Goal: Transaction & Acquisition: Purchase product/service

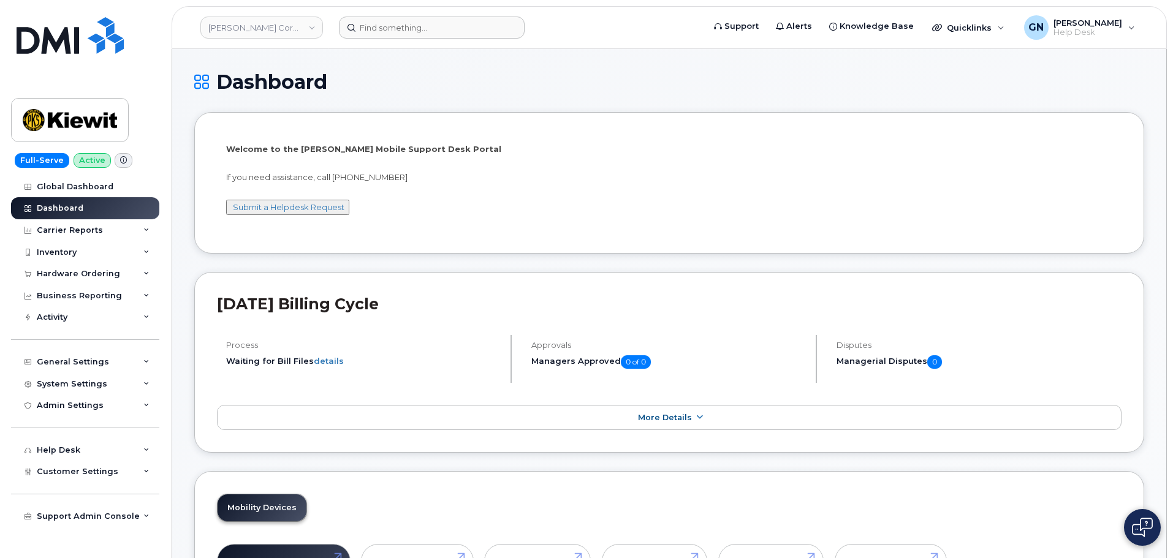
click at [420, 38] on header "[PERSON_NAME] Corporation Support Alerts Knowledge Base Quicklinks Suspend / Ca…" at bounding box center [669, 27] width 995 height 43
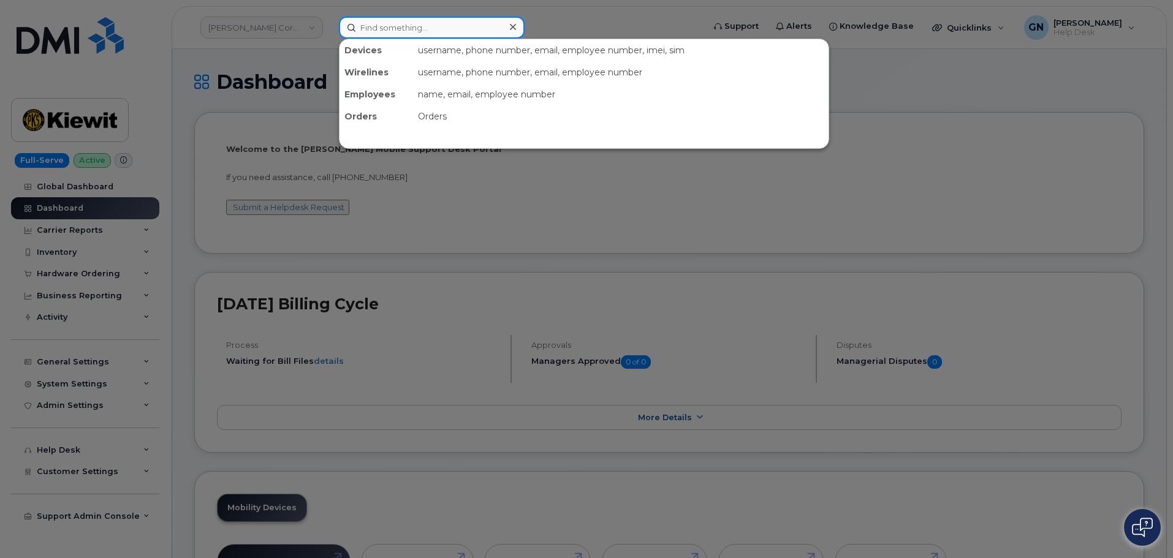
click at [420, 29] on input at bounding box center [432, 28] width 186 height 22
paste input "5039159744"
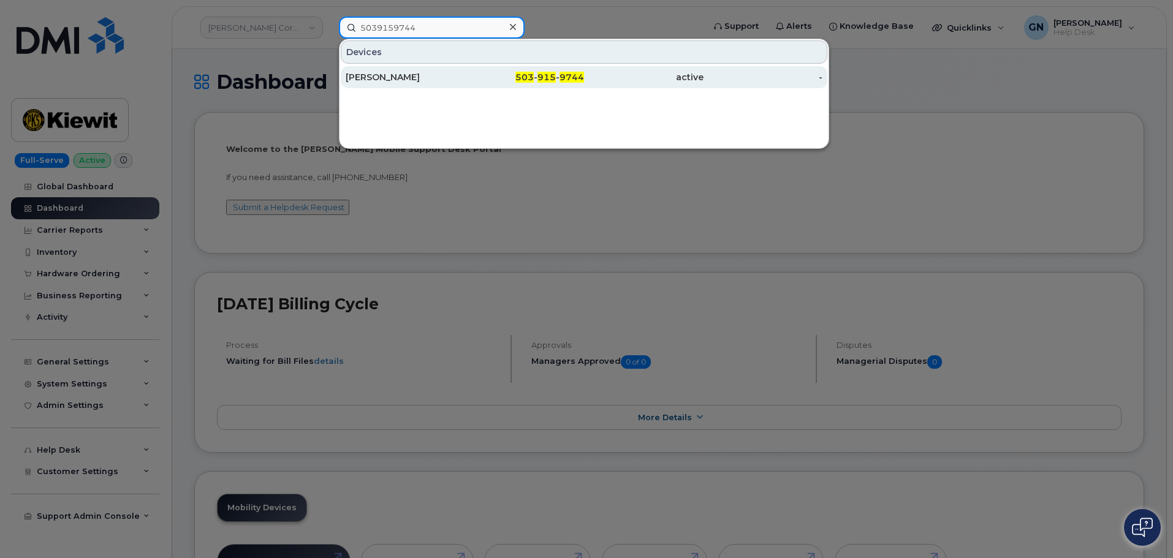
type input "5039159744"
click at [407, 76] on div "[PERSON_NAME]" at bounding box center [405, 77] width 119 height 12
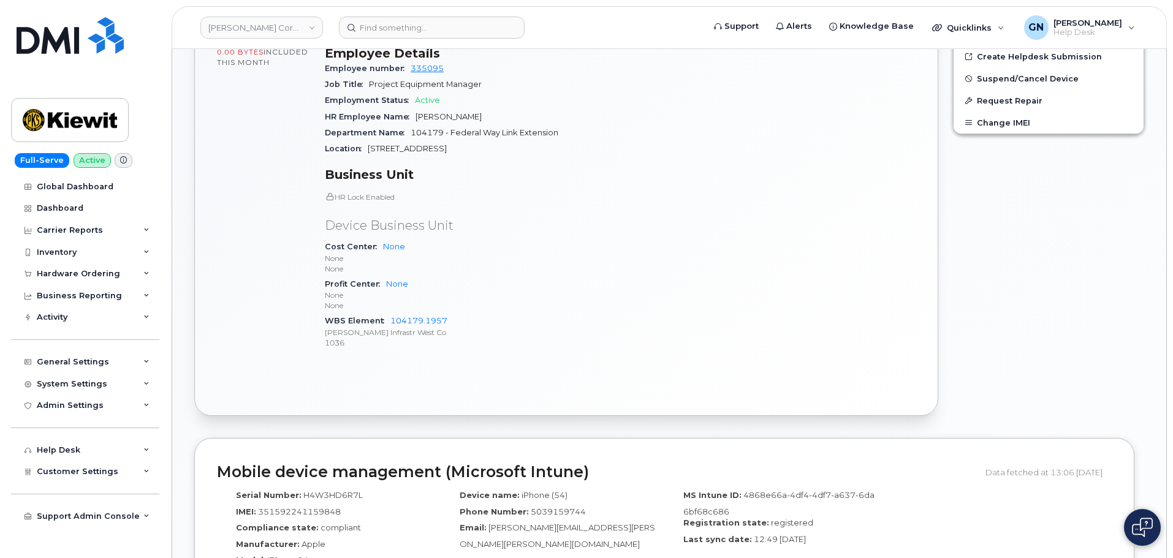
scroll to position [613, 0]
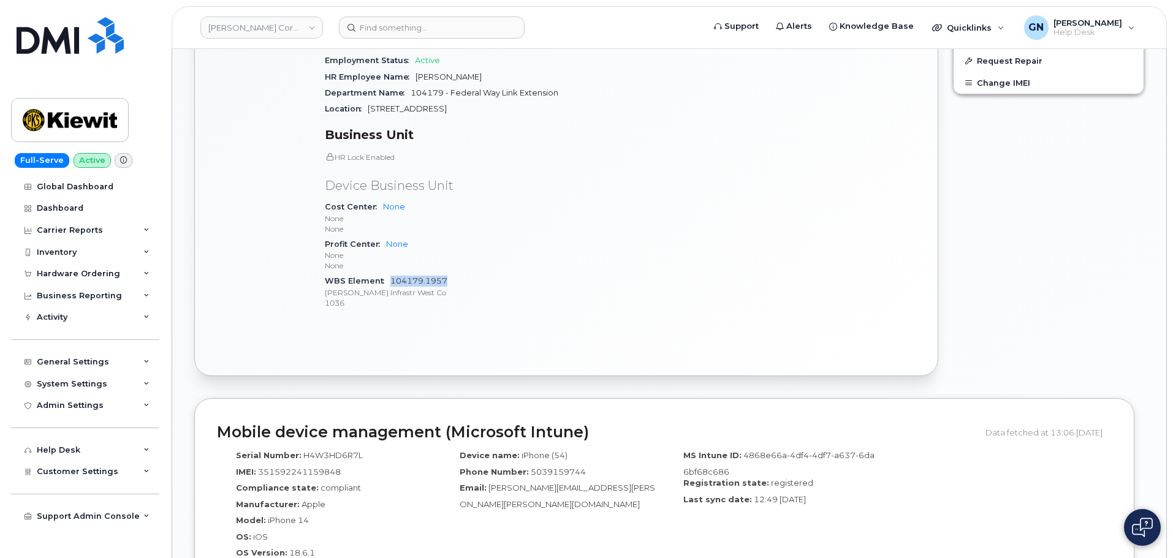
drag, startPoint x: 450, startPoint y: 269, endPoint x: 390, endPoint y: 270, distance: 60.1
click at [390, 273] on div "WBS Element 104179.1957 Kiewit Infrastr West Co 1036" at bounding box center [469, 291] width 288 height 37
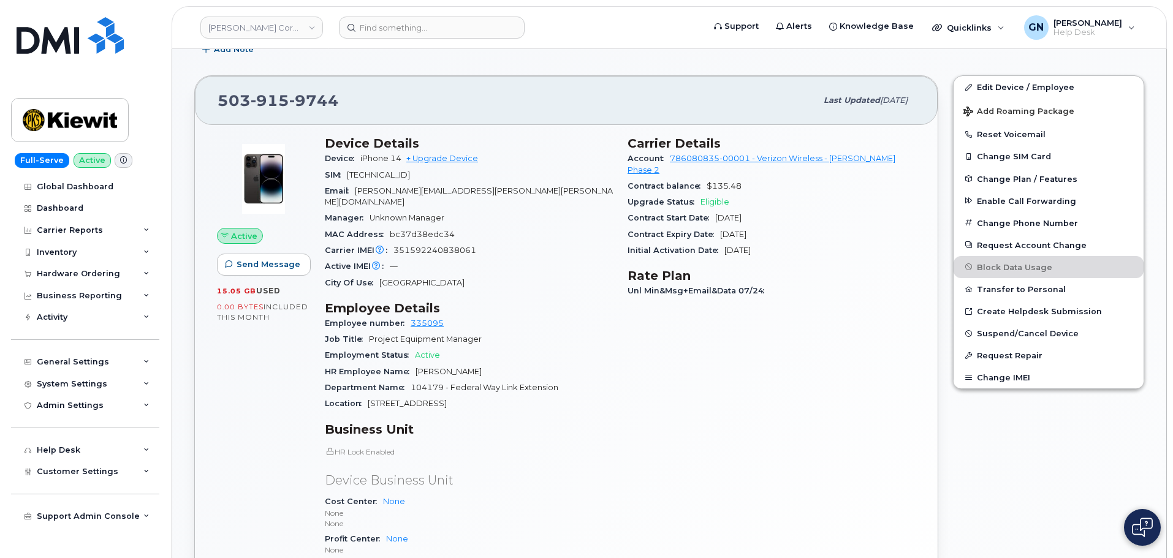
scroll to position [306, 0]
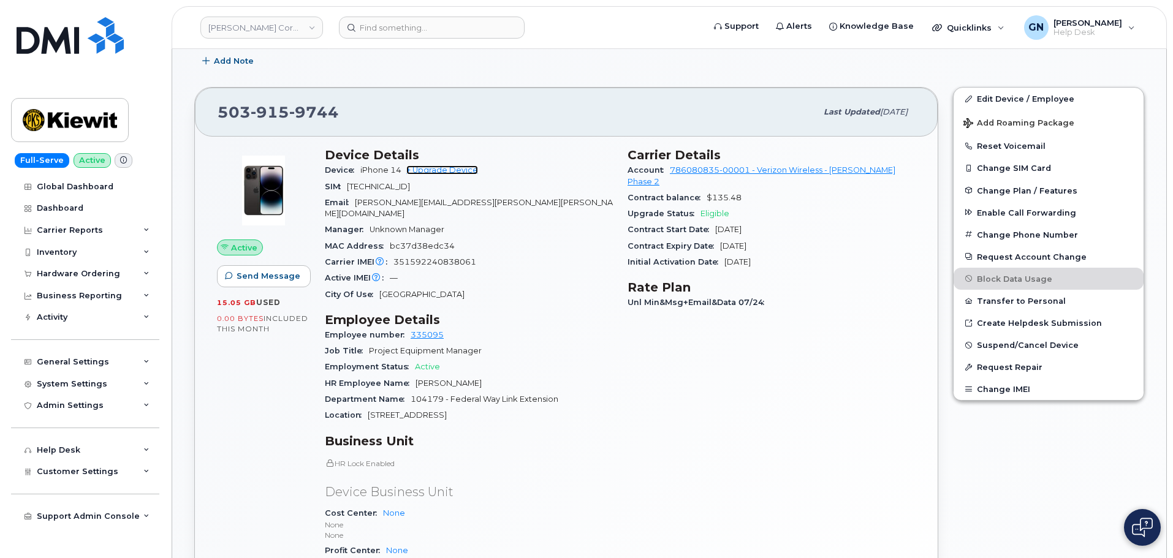
click at [459, 172] on link "+ Upgrade Device" at bounding box center [442, 169] width 72 height 9
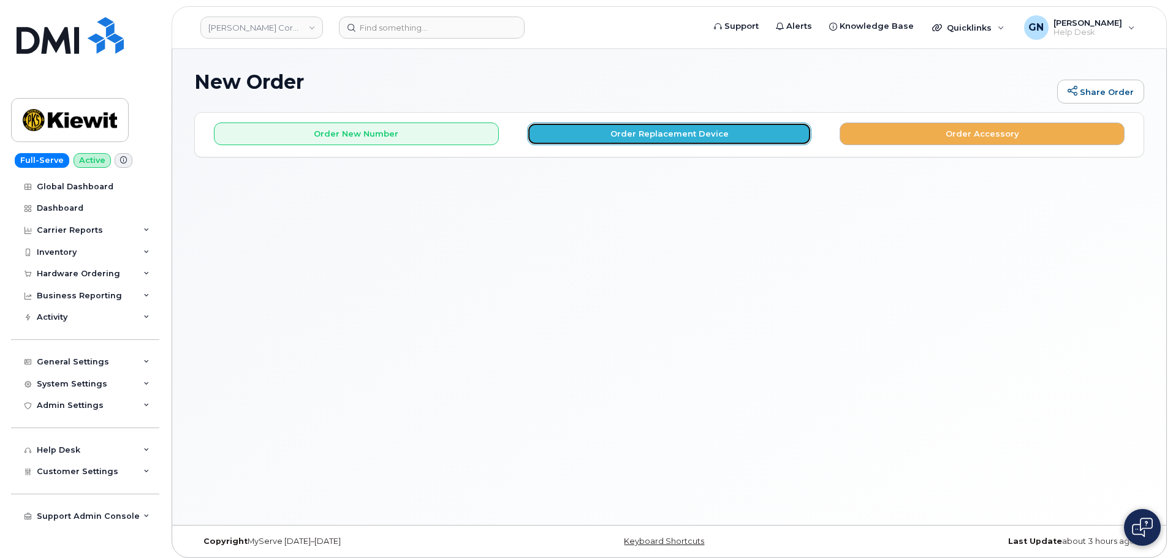
click at [613, 138] on button "Order Replacement Device" at bounding box center [669, 134] width 285 height 23
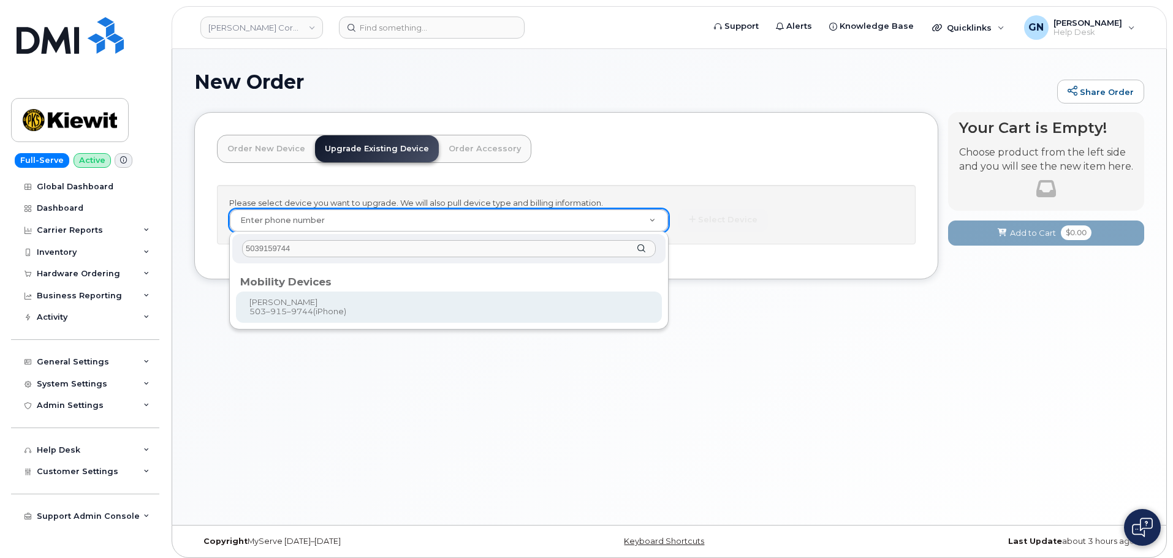
type input "5039159744"
type input "1169175"
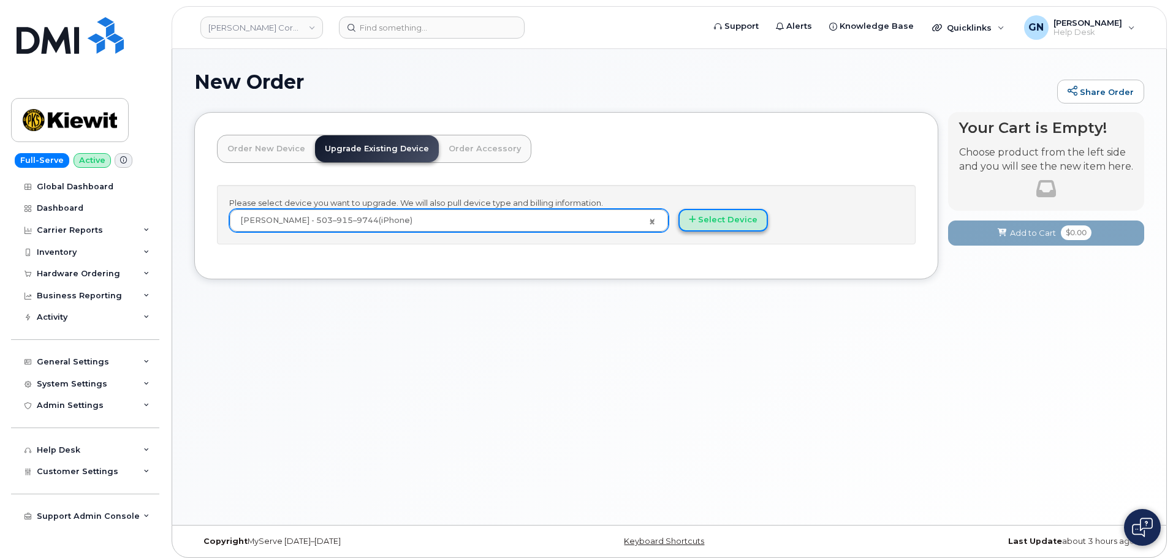
click at [733, 220] on button "Select Device" at bounding box center [722, 220] width 89 height 23
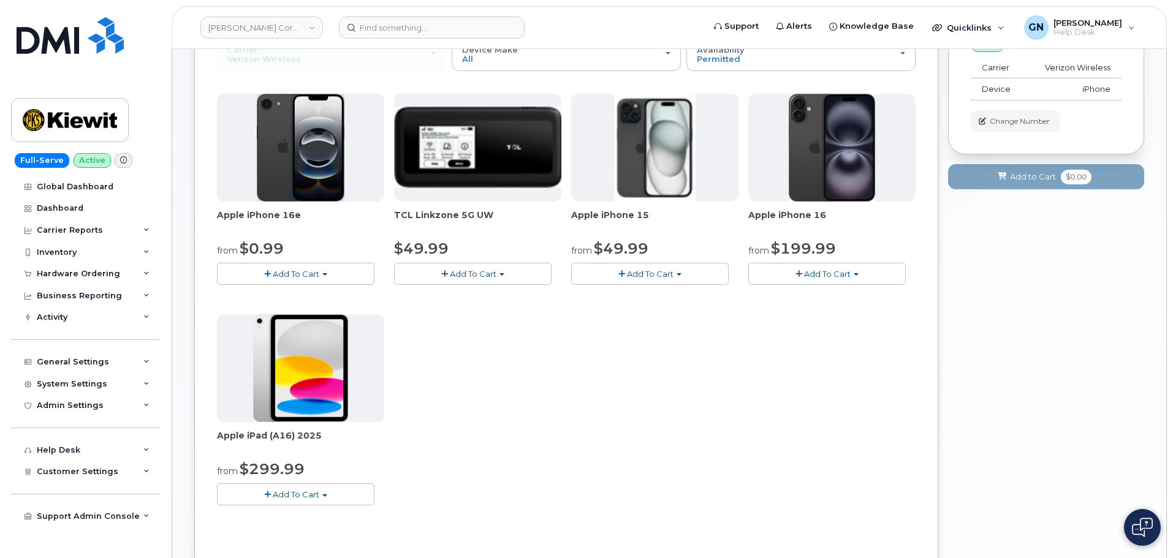
scroll to position [184, 0]
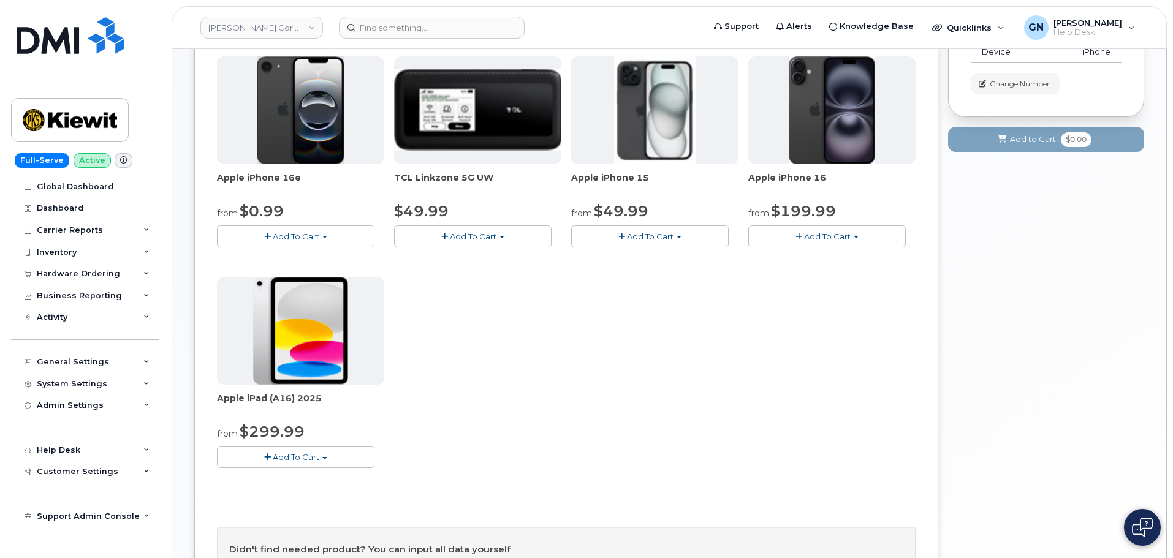
click at [628, 241] on span "Add To Cart" at bounding box center [650, 237] width 47 height 10
click at [640, 261] on link "$49.99 - 2 Year Upgrade (128GB)" at bounding box center [653, 259] width 159 height 15
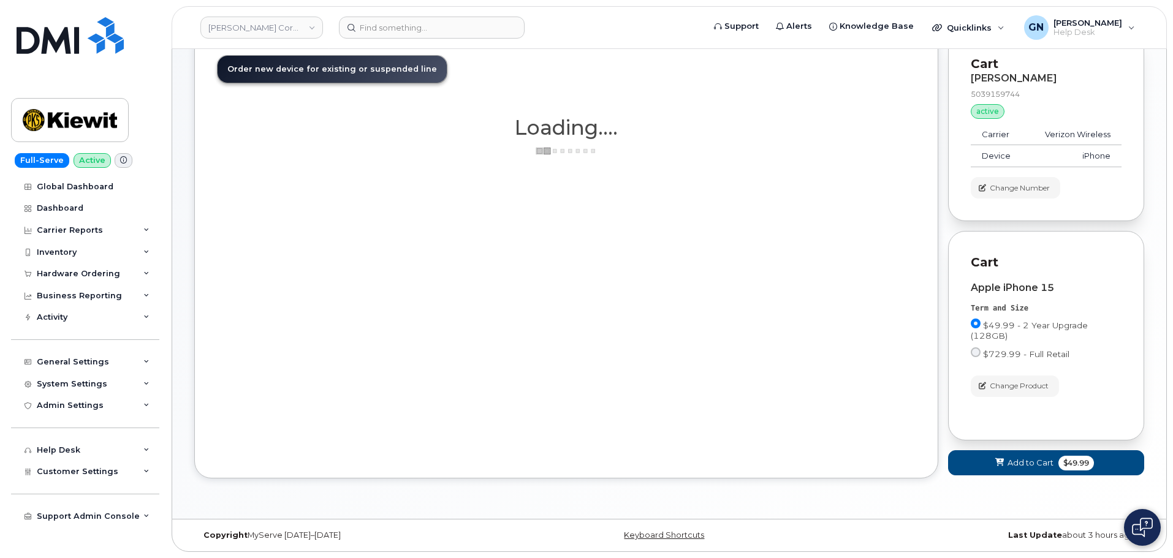
scroll to position [104, 0]
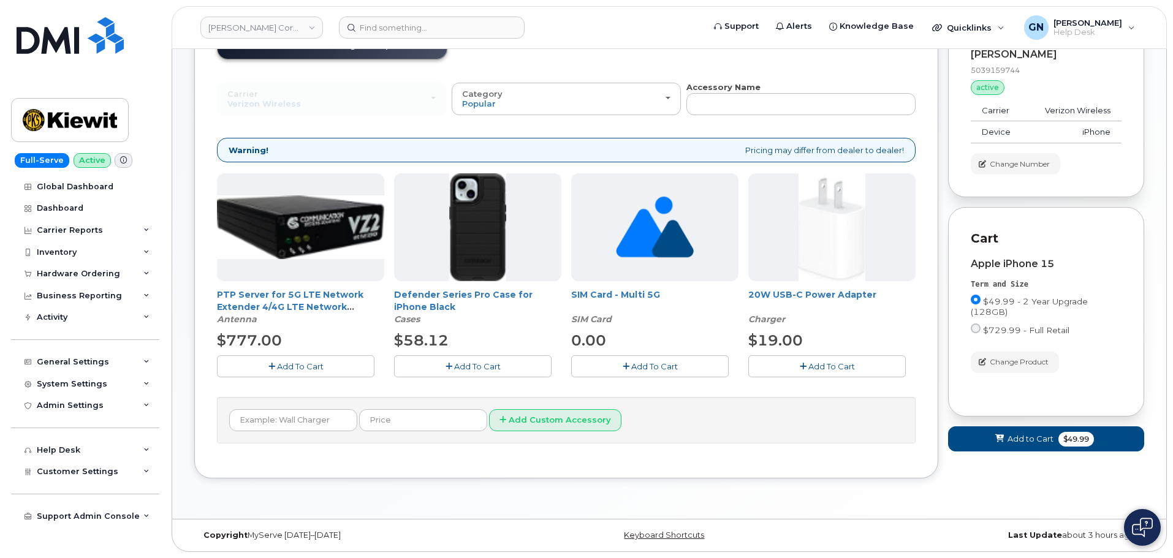
click at [472, 365] on span "Add To Cart" at bounding box center [477, 367] width 47 height 10
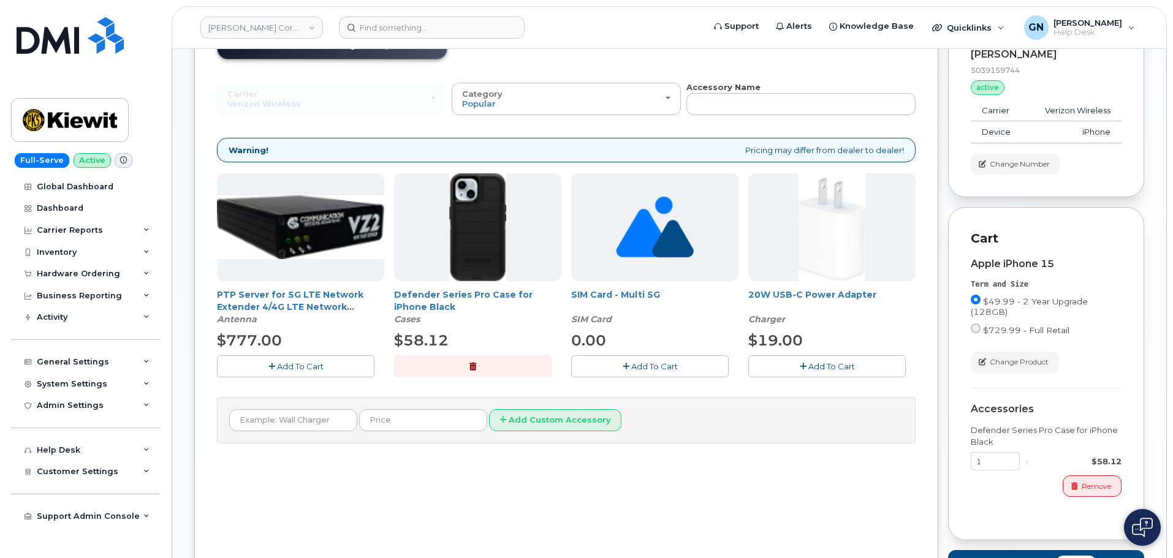
click at [796, 367] on button "Add To Cart" at bounding box center [826, 365] width 157 height 21
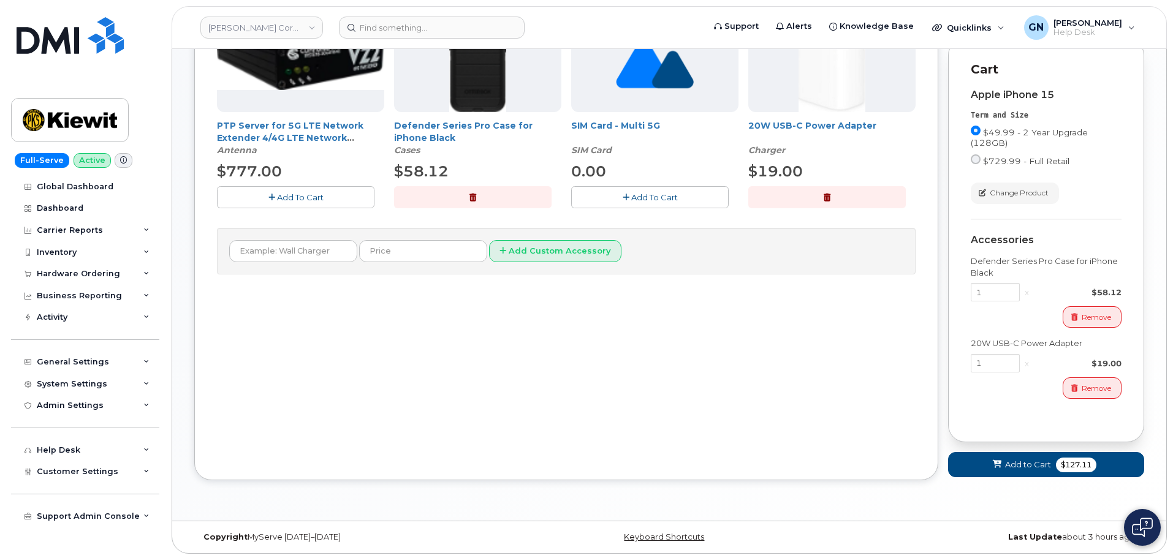
scroll to position [275, 0]
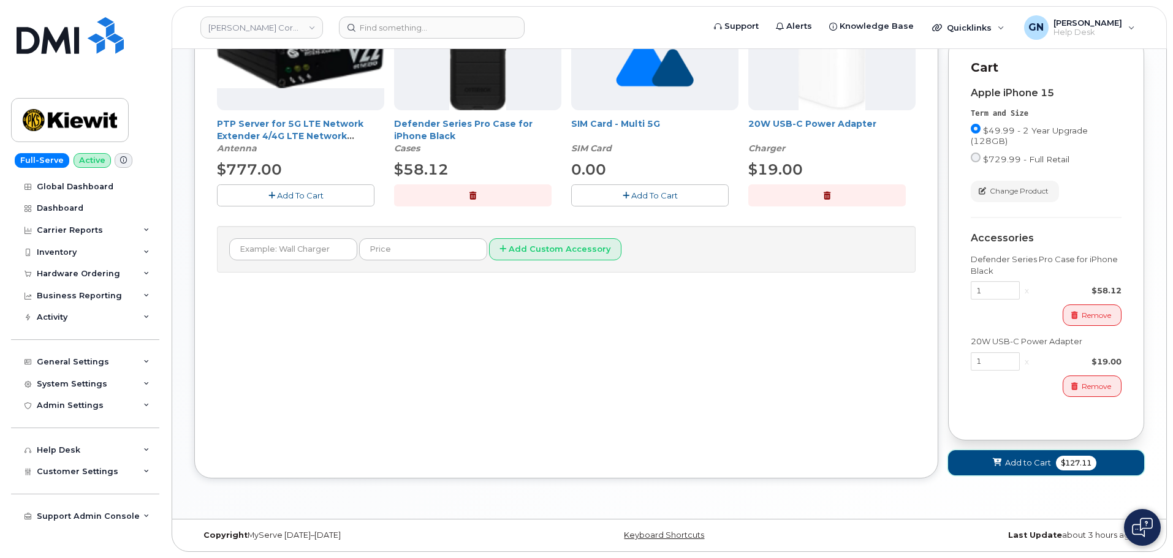
click at [1027, 457] on button "Add to Cart $127.11" at bounding box center [1046, 462] width 196 height 25
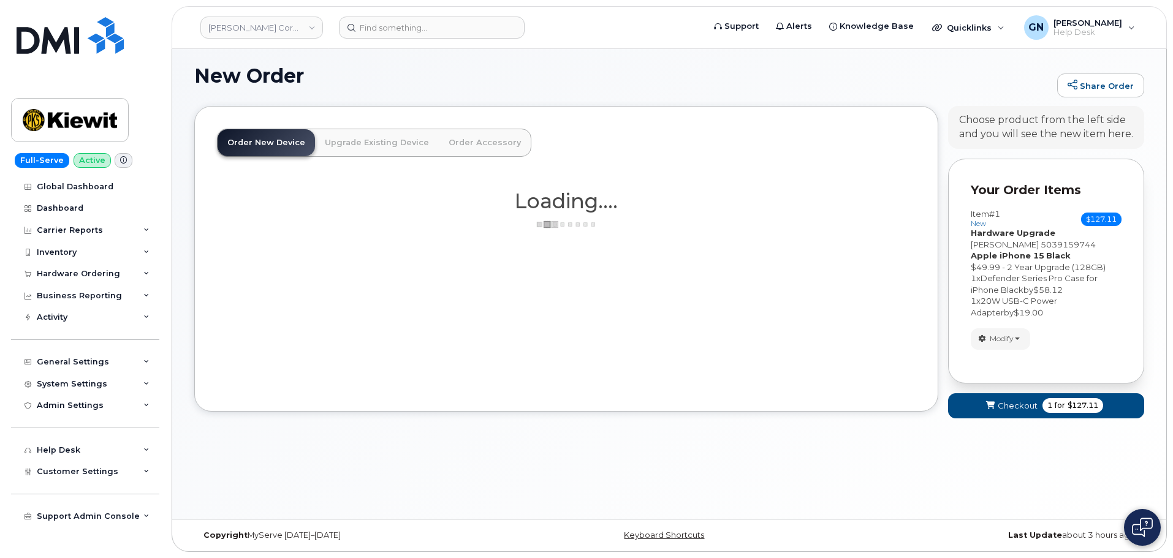
scroll to position [344, 0]
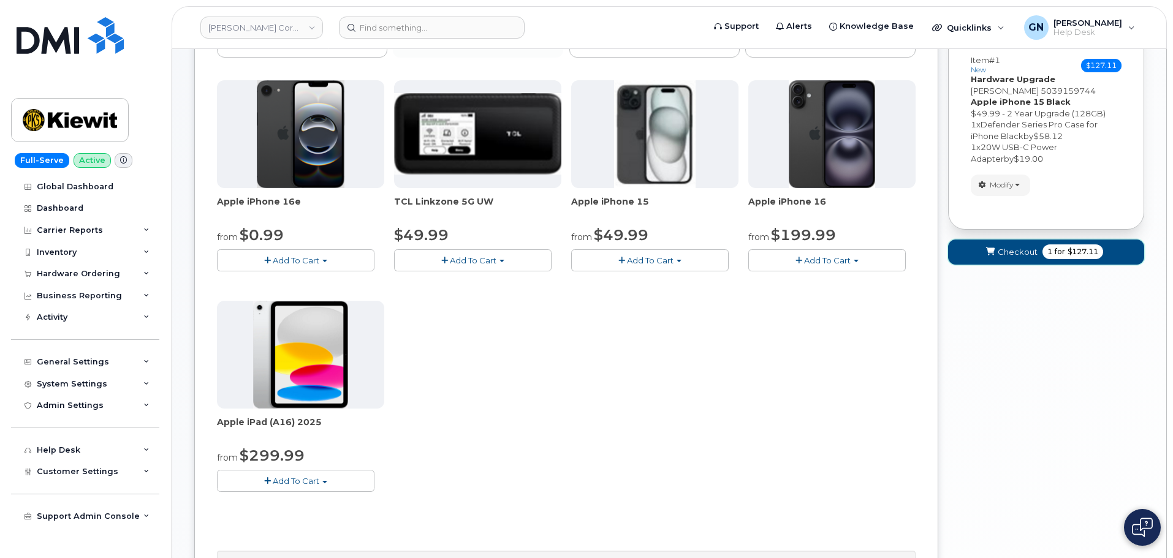
click at [1025, 254] on span "Checkout" at bounding box center [1018, 252] width 40 height 12
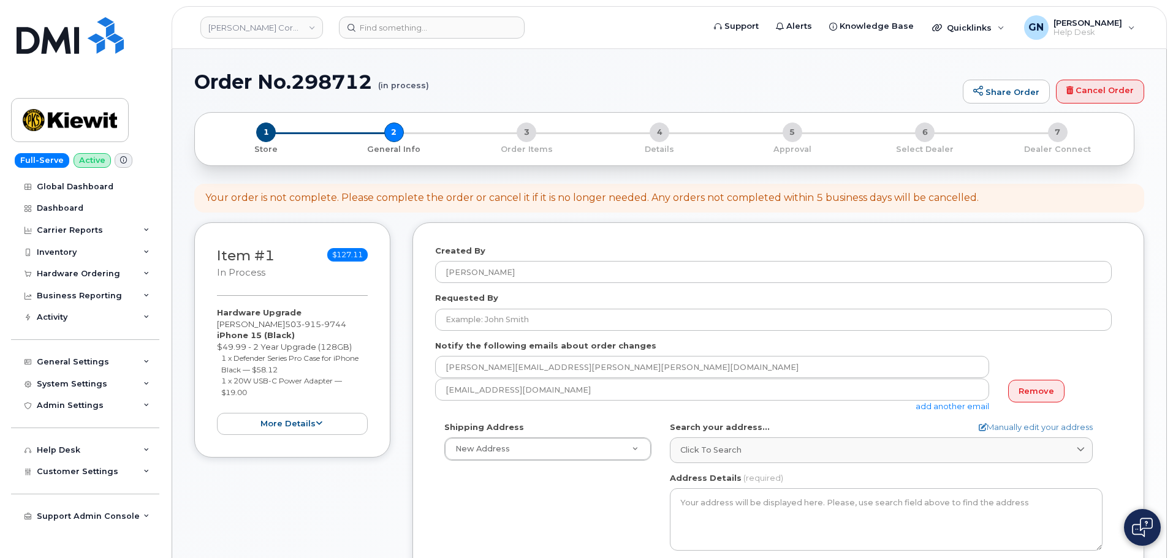
select select
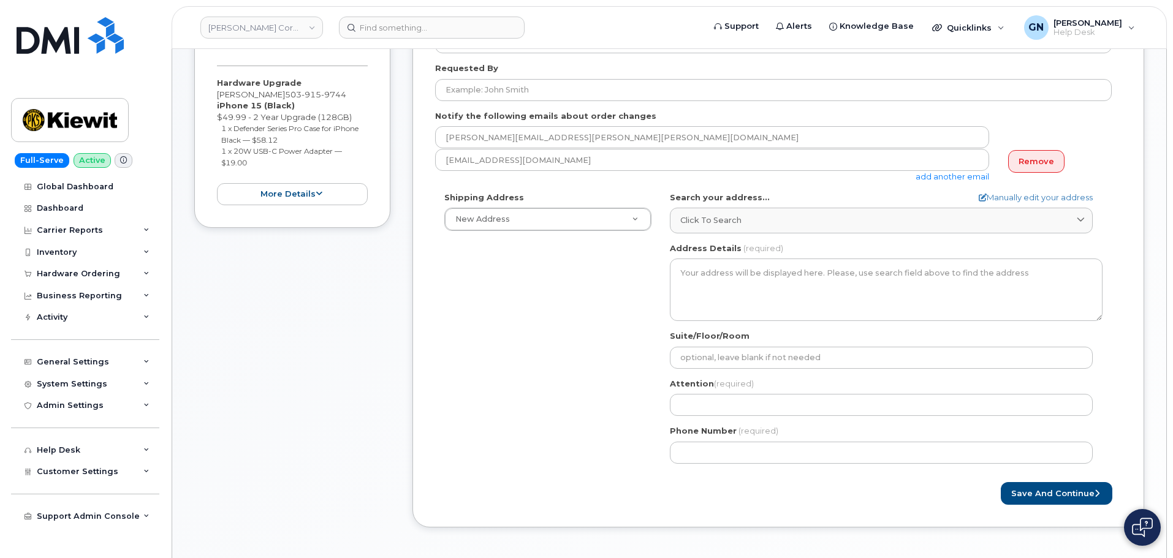
scroll to position [245, 0]
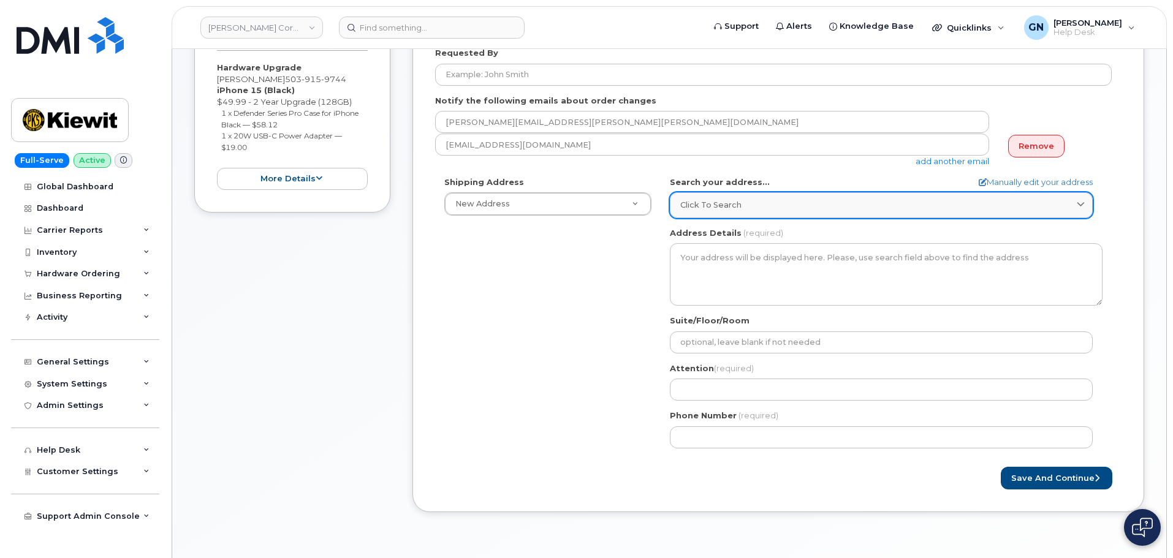
click at [734, 208] on span "Click to search" at bounding box center [710, 205] width 61 height 12
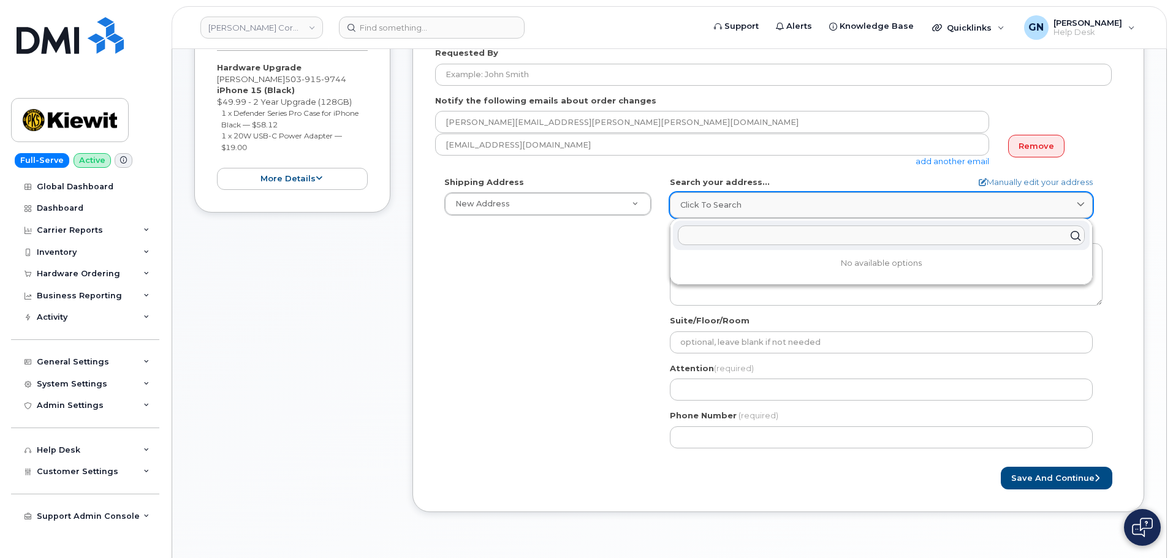
paste input "2505 S 320th street Federal Way WA 98003"
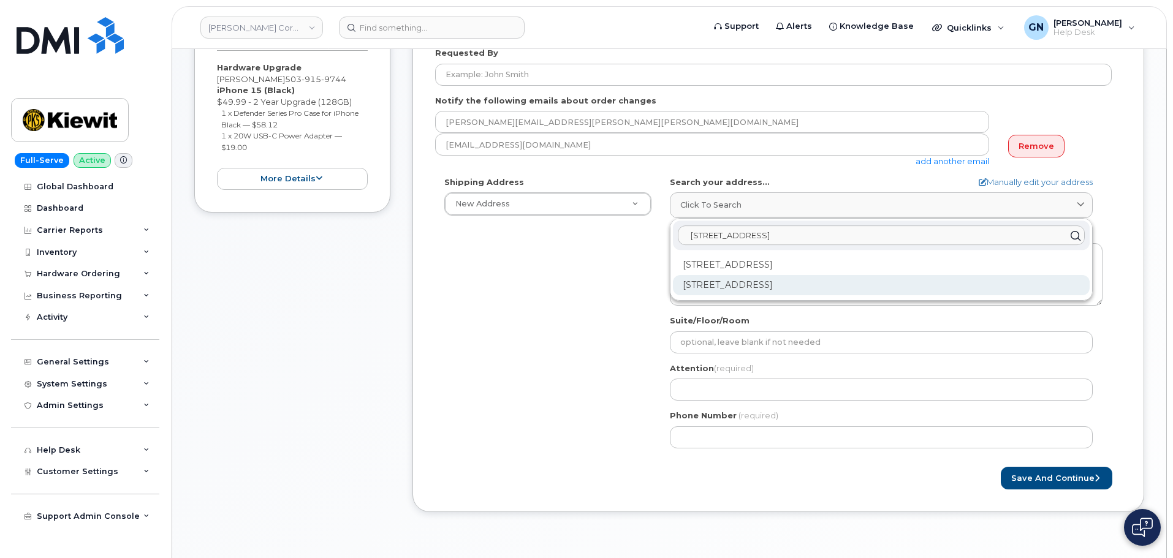
type input "2505 S 320th street Federal Way WA 98003"
click at [738, 286] on div "2505 S 320th St Federal Way WA 98003-5400" at bounding box center [881, 285] width 417 height 20
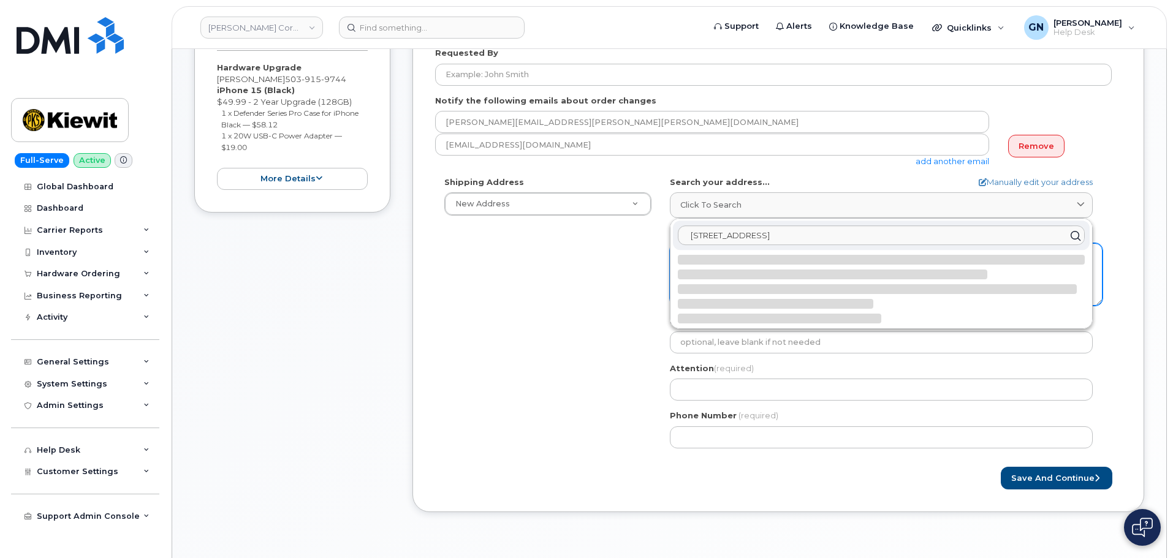
select select
type textarea "2505 S 320th St FEDERAL WAY WA 98003-5400 UNITED STATES"
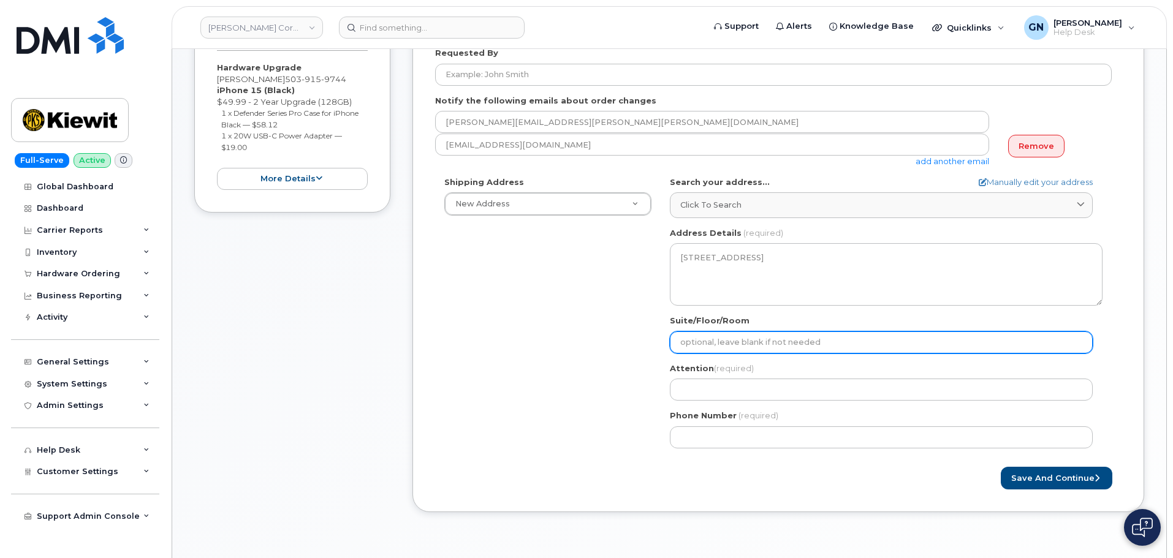
click at [716, 342] on input "Suite/Floor/Room" at bounding box center [881, 343] width 423 height 22
paste input "suit 300"
select select
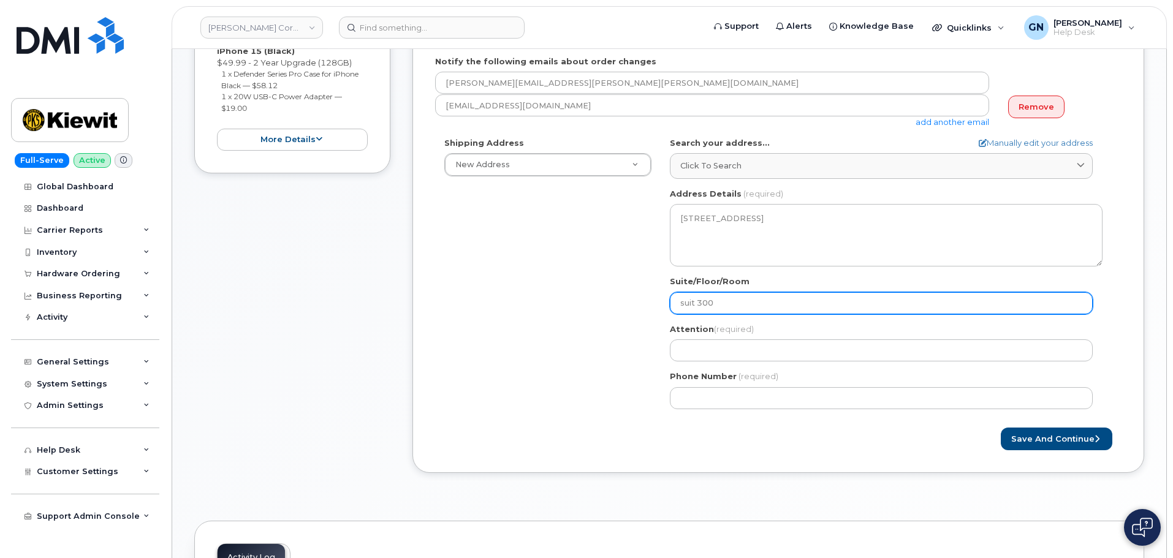
scroll to position [306, 0]
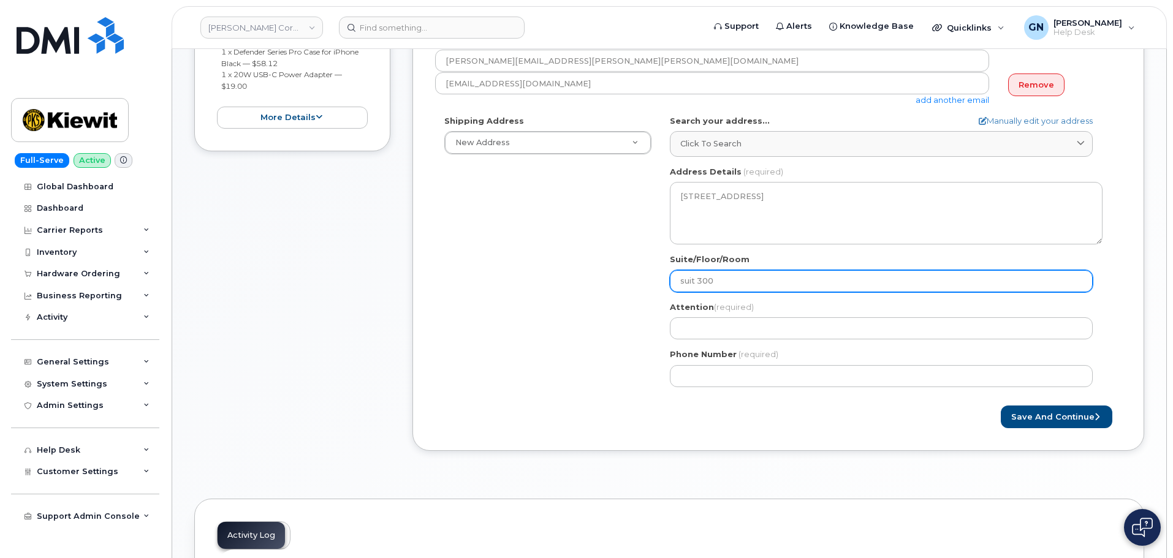
type input "suit 300"
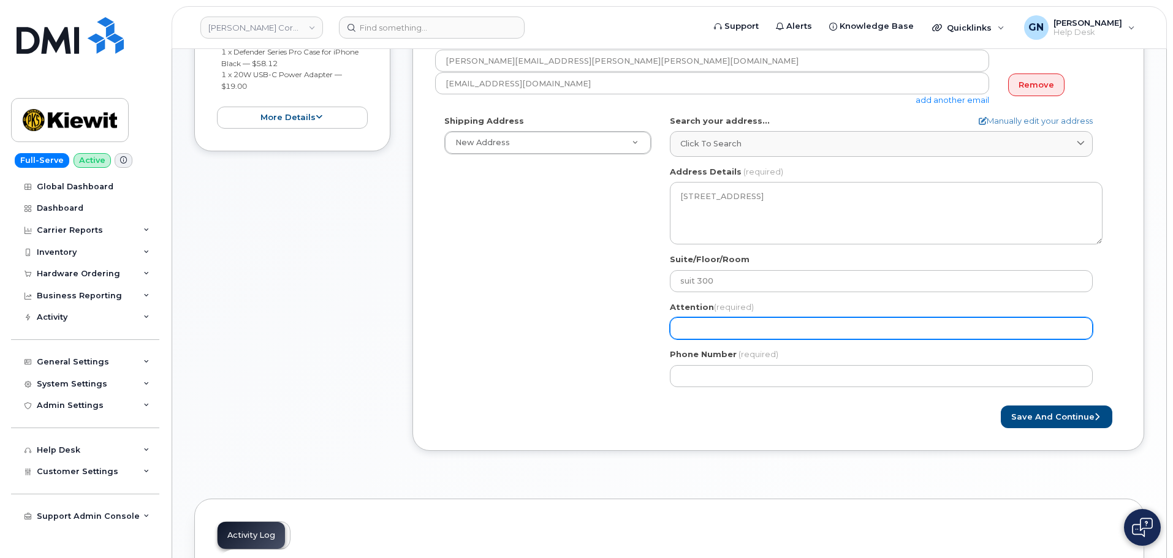
click at [764, 317] on div "Attention (required)" at bounding box center [886, 321] width 433 height 39
click at [764, 329] on input "Attention (required)" at bounding box center [881, 328] width 423 height 22
paste input "[PERSON_NAME]"
select select
type input "[PERSON_NAME]"
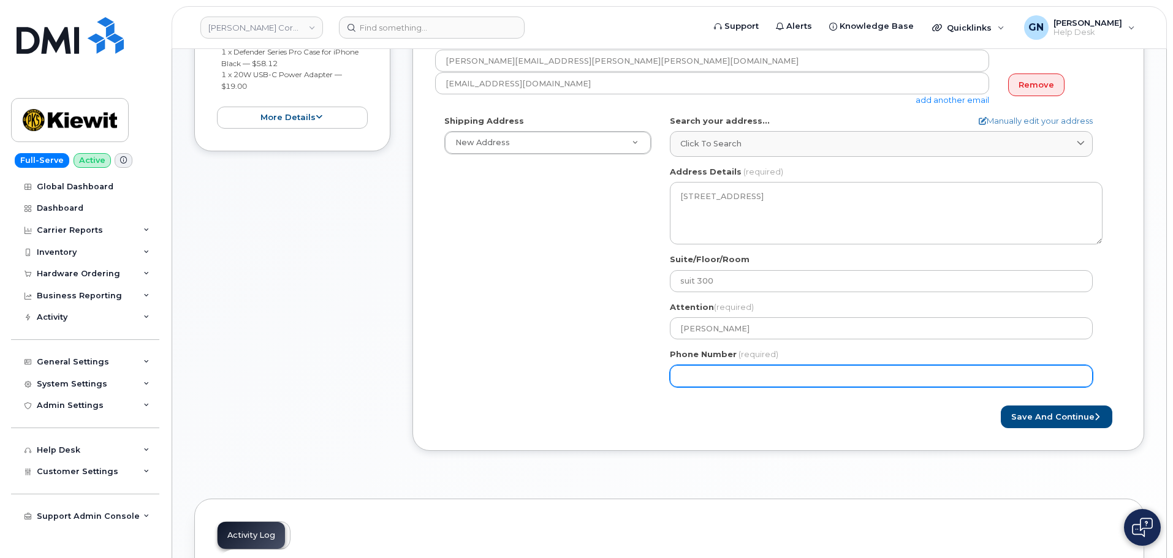
click at [734, 374] on input "Phone Number" at bounding box center [881, 376] width 423 height 22
paste input "5039159744"
select select
type input "5039159744"
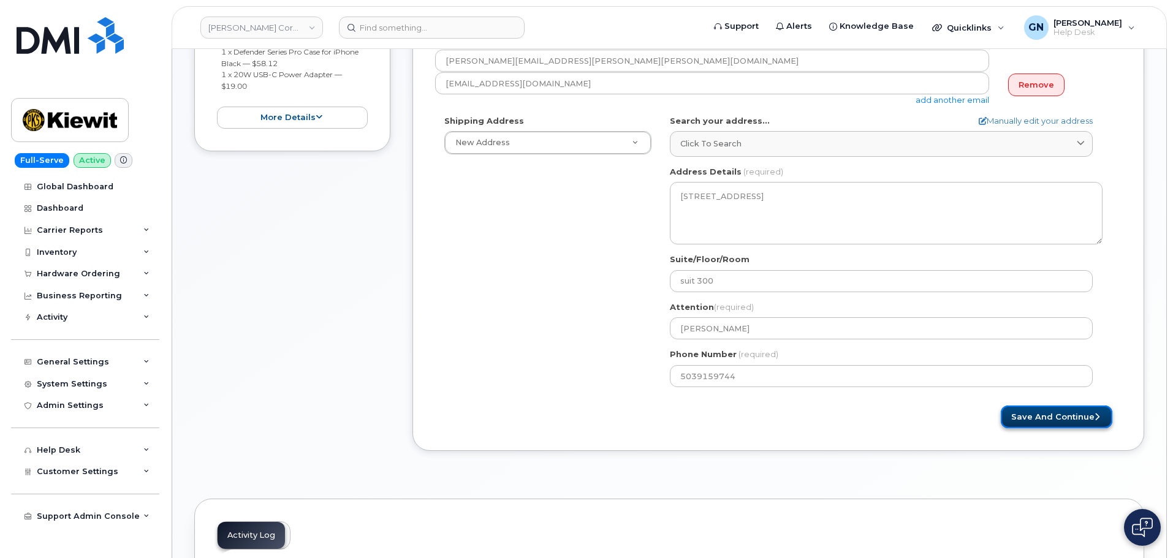
click at [1017, 417] on button "Save and Continue" at bounding box center [1057, 417] width 112 height 23
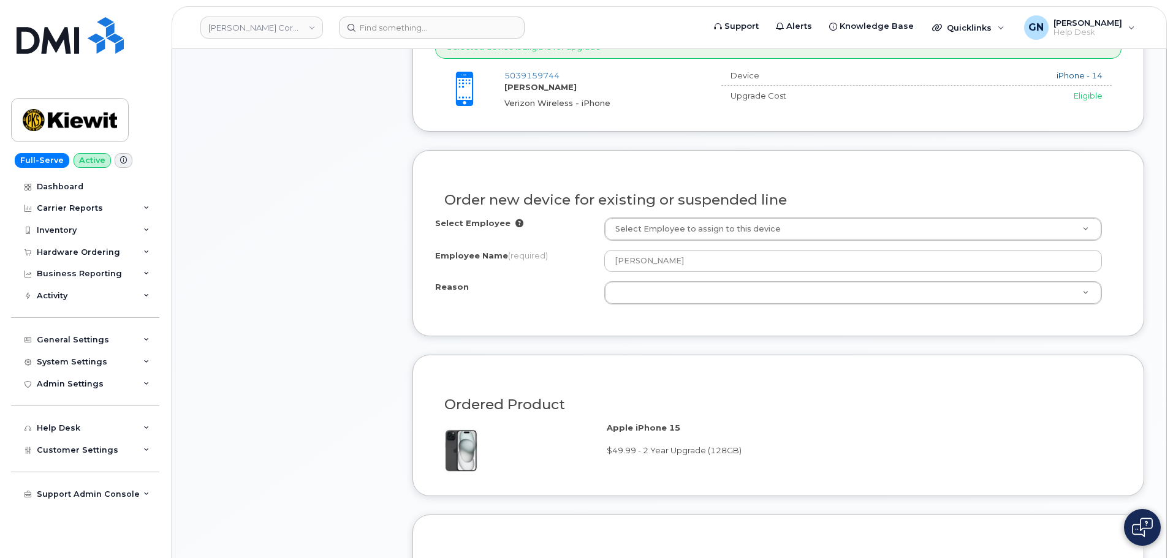
scroll to position [490, 0]
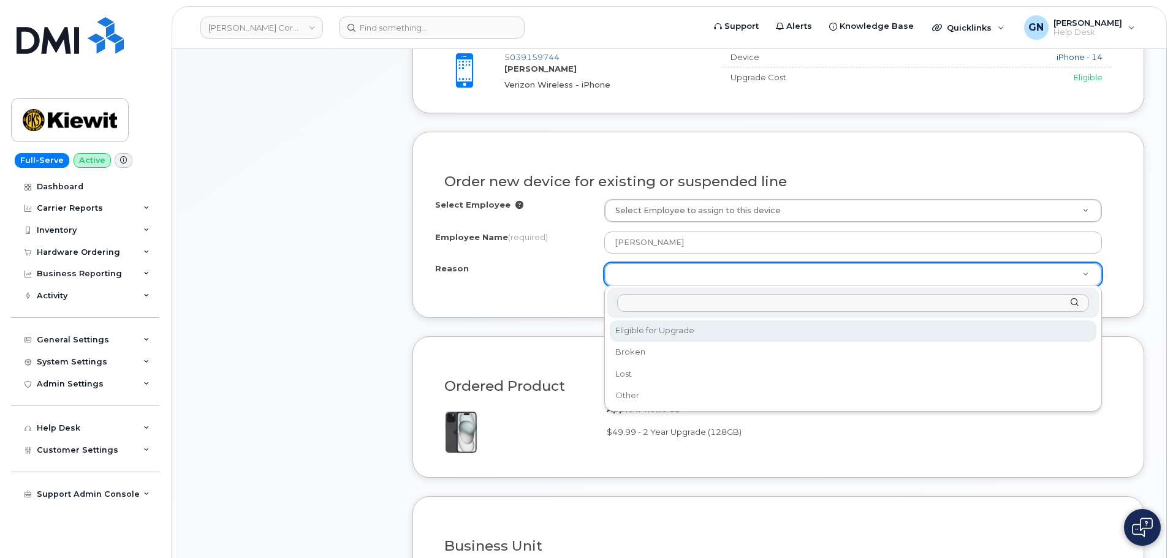
drag, startPoint x: 688, startPoint y: 325, endPoint x: 683, endPoint y: 322, distance: 6.6
select select "eligible_for_upgrade"
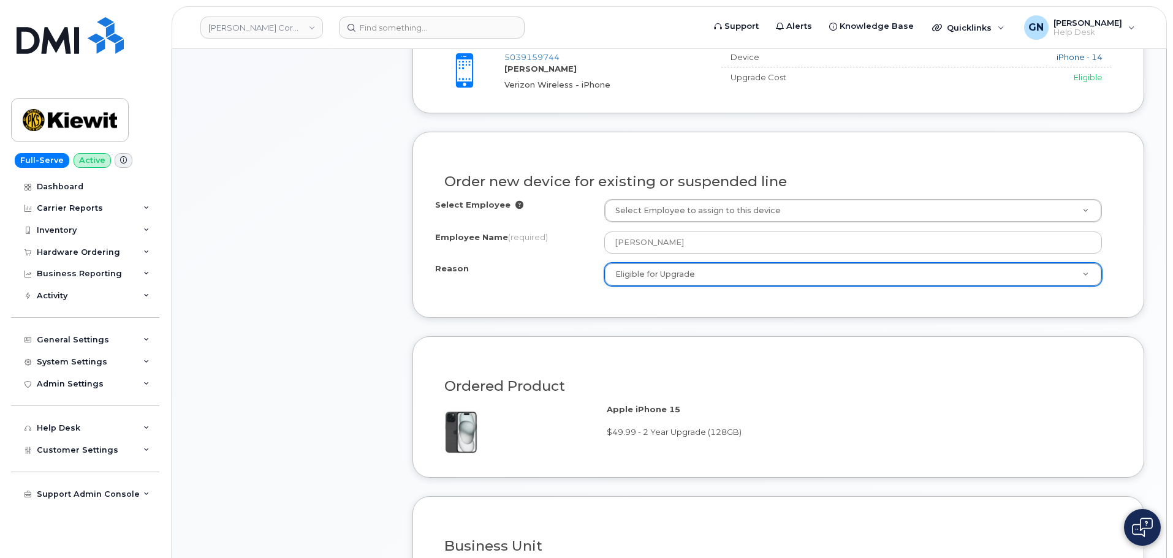
click at [522, 292] on div "Select Employee Select Employee to assign to this device Employee Name (require…" at bounding box center [778, 247] width 686 height 96
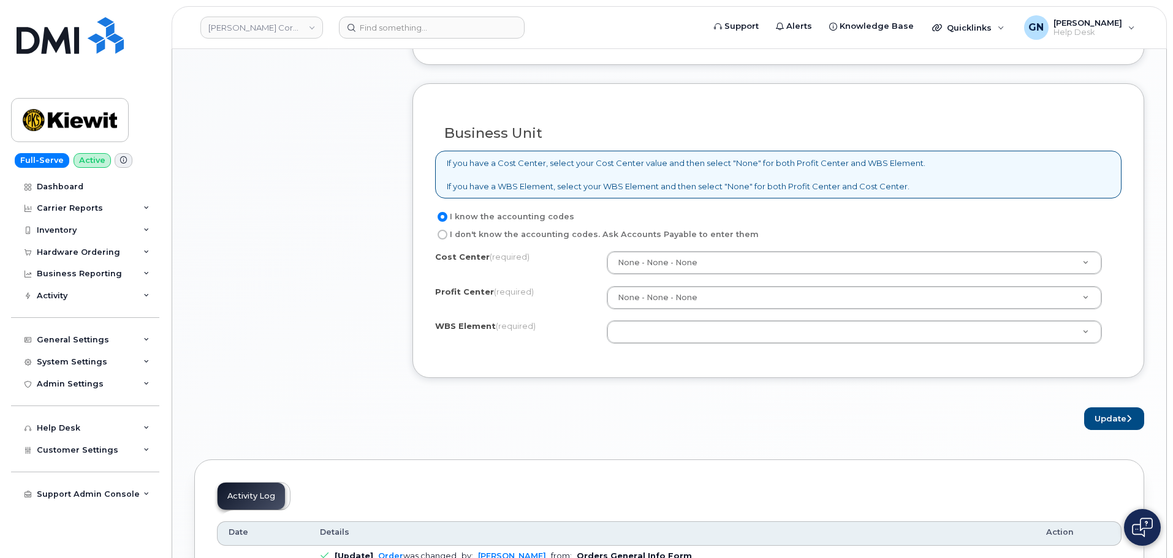
scroll to position [919, 0]
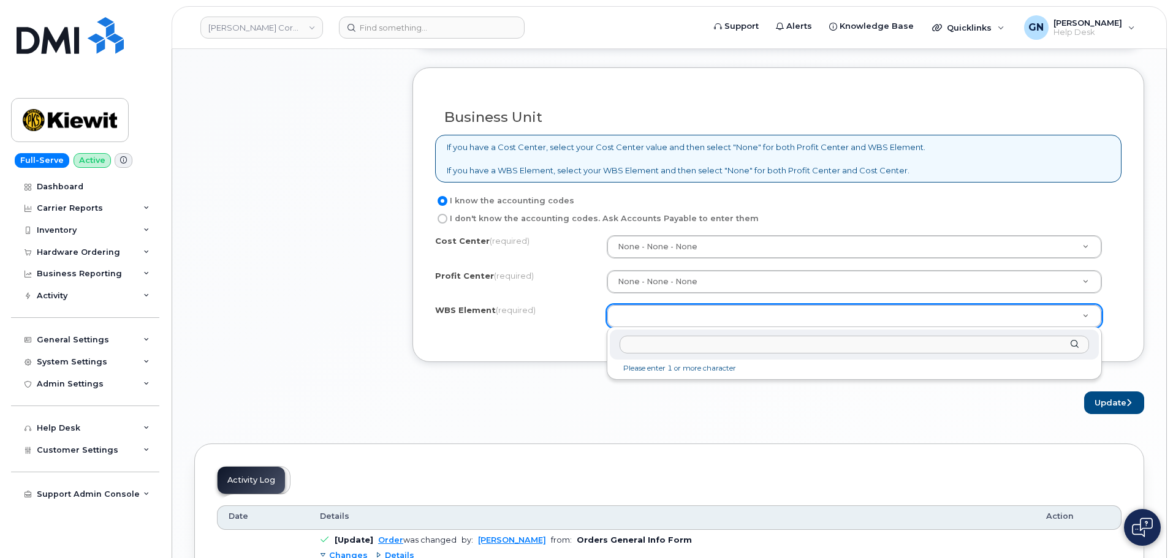
type input "104179.1957"
paste input "104179.1957"
type input "104179.1957"
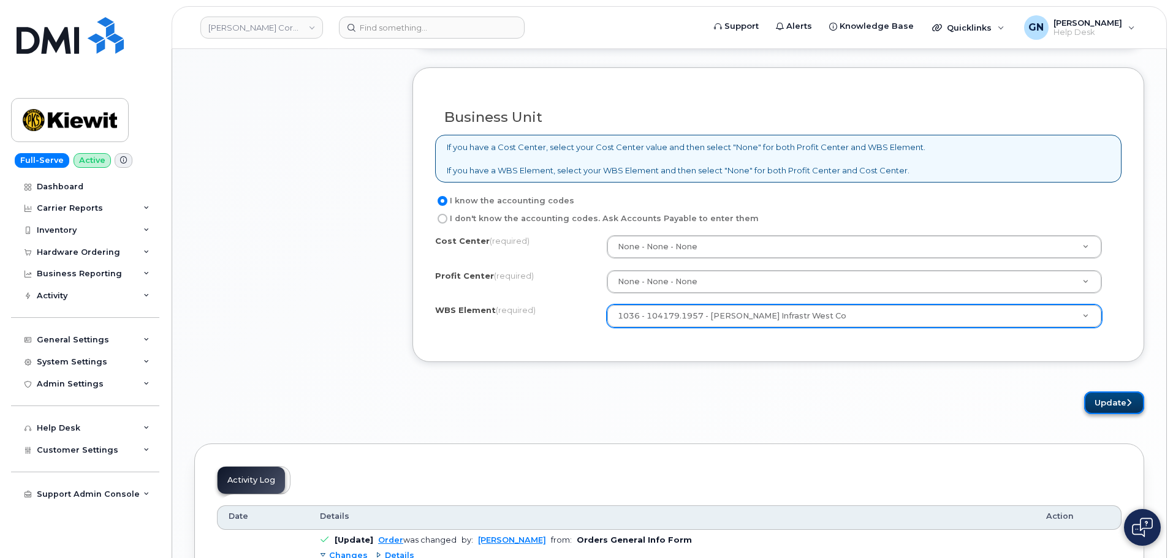
click at [1113, 403] on button "Update" at bounding box center [1114, 403] width 60 height 23
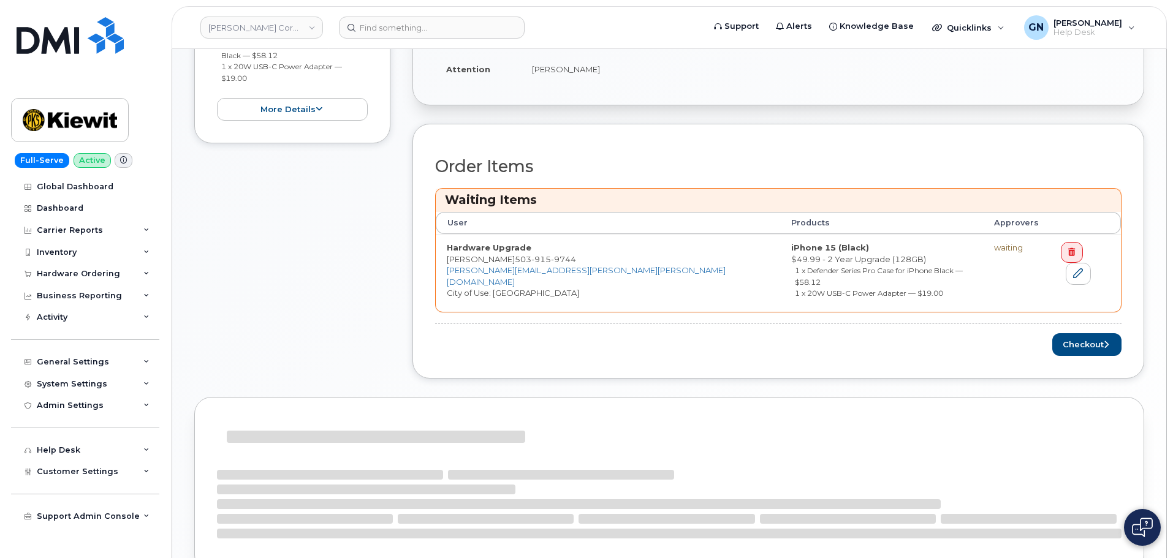
scroll to position [368, 0]
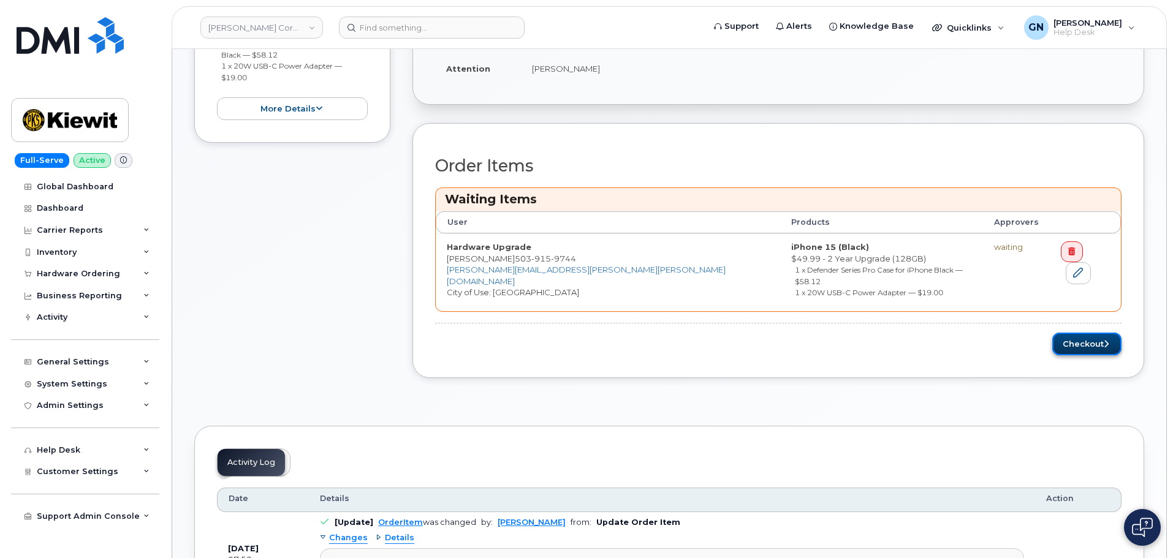
click at [1099, 336] on button "Checkout" at bounding box center [1086, 344] width 69 height 23
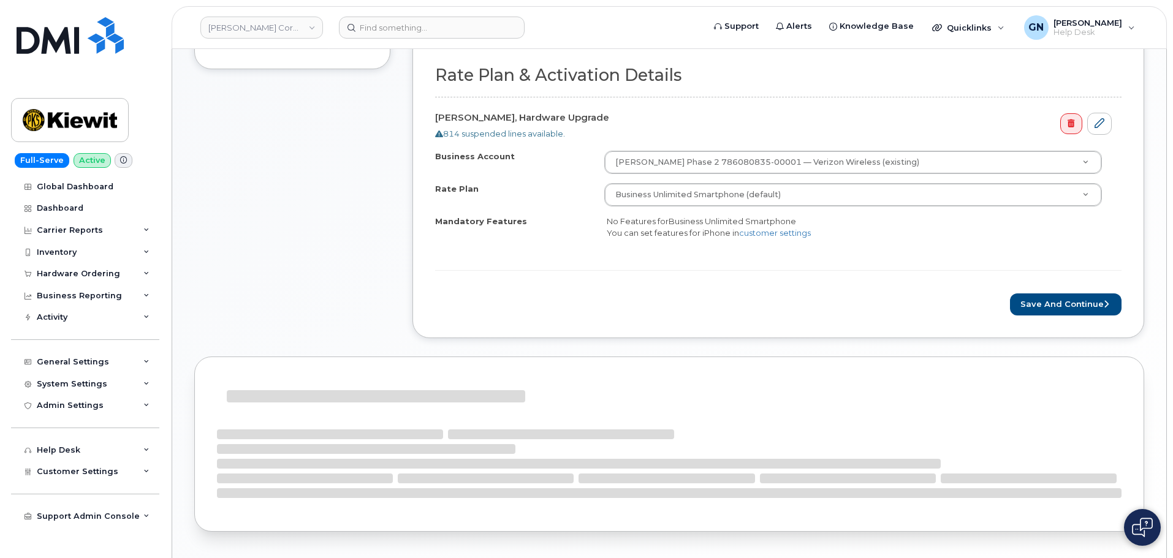
scroll to position [368, 0]
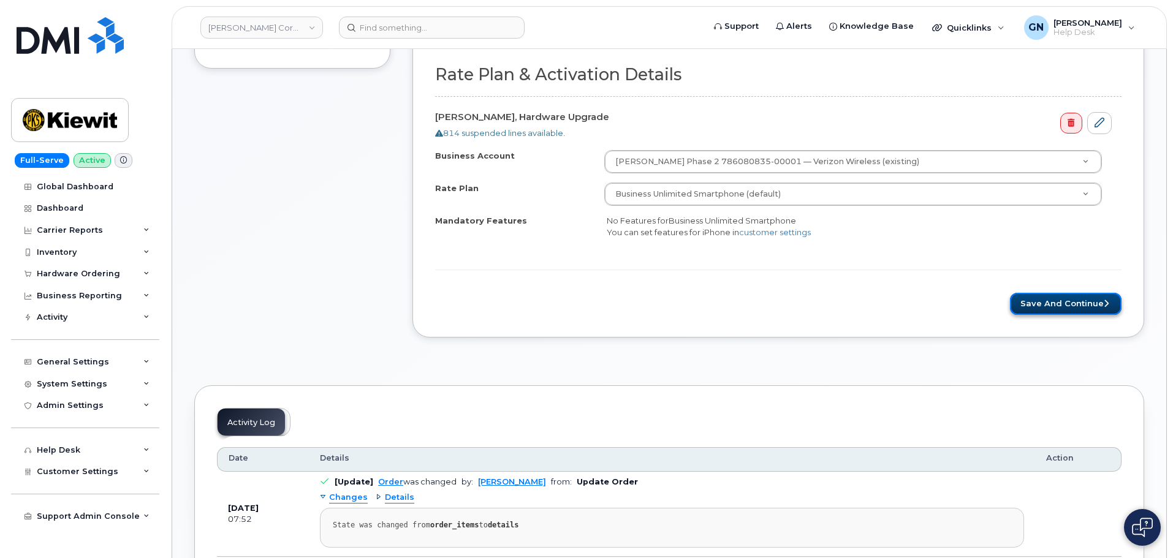
click at [1069, 306] on button "Save and Continue" at bounding box center [1066, 304] width 112 height 23
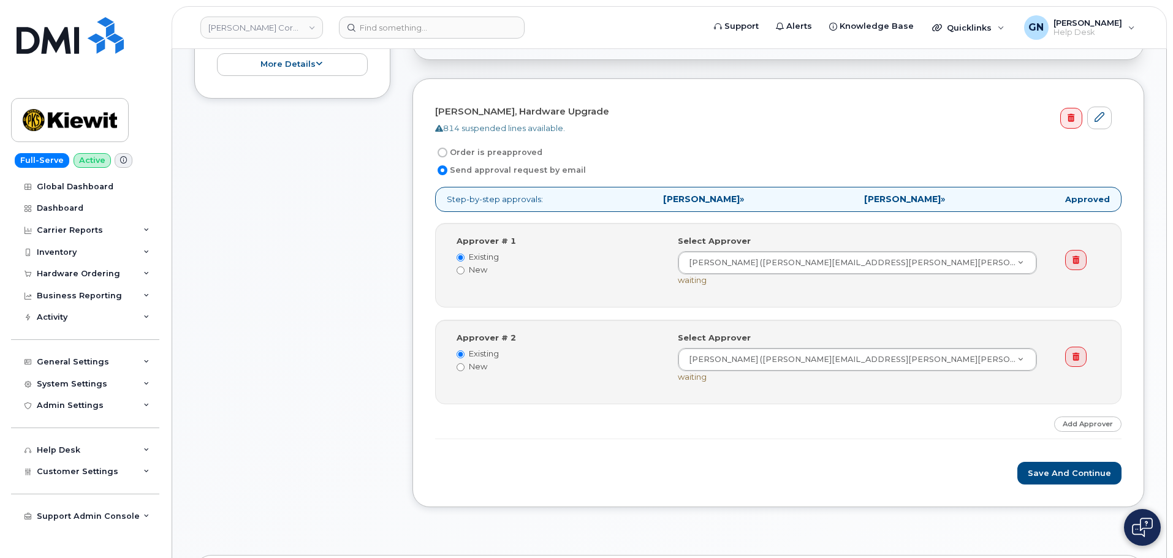
scroll to position [429, 0]
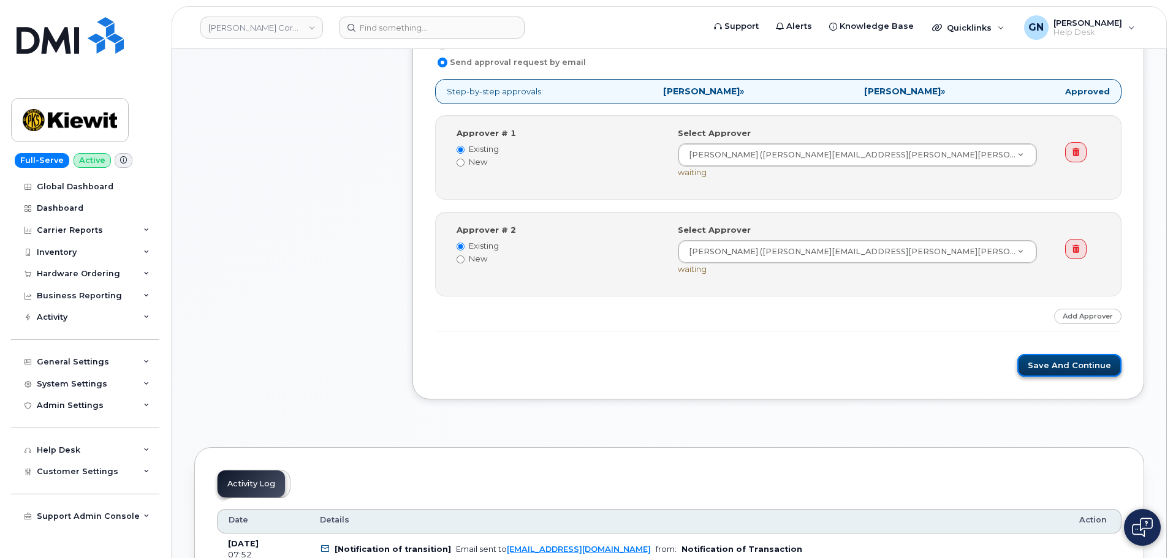
click at [1055, 371] on button "Save and Continue" at bounding box center [1069, 365] width 104 height 23
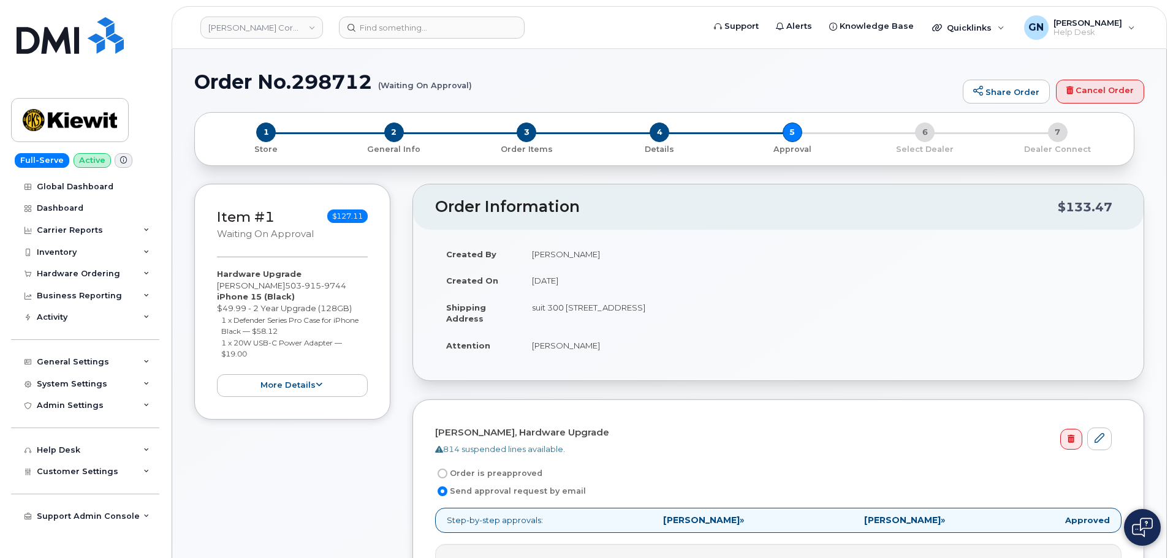
click at [212, 80] on h1 "Order No.298712 (Waiting On Approval)" at bounding box center [575, 81] width 762 height 21
drag, startPoint x: 212, startPoint y: 80, endPoint x: 324, endPoint y: 64, distance: 112.6
copy h1 "Order No.298712"
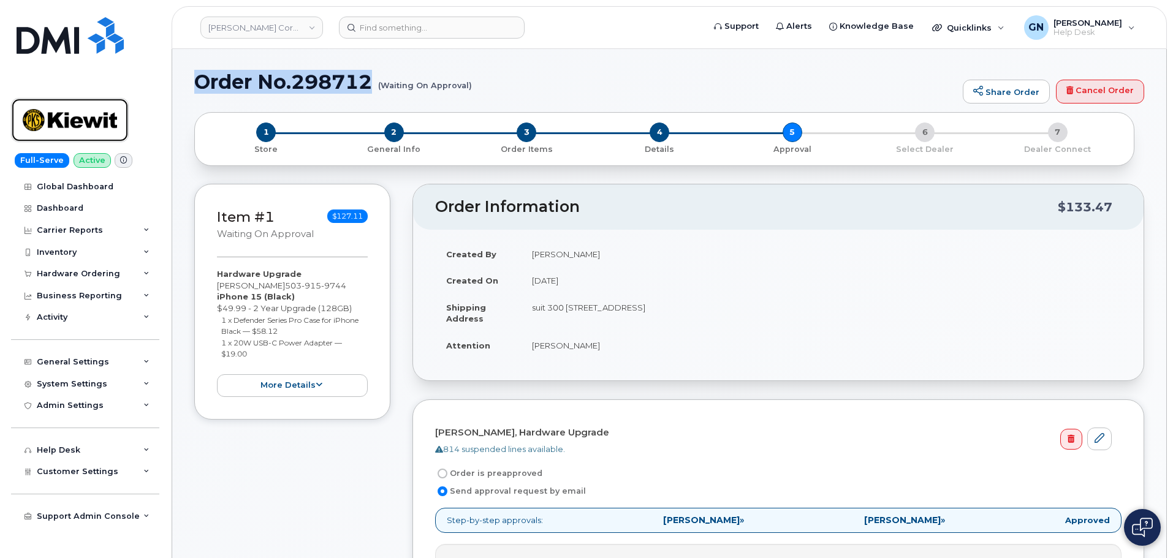
click at [33, 118] on img at bounding box center [70, 120] width 94 height 36
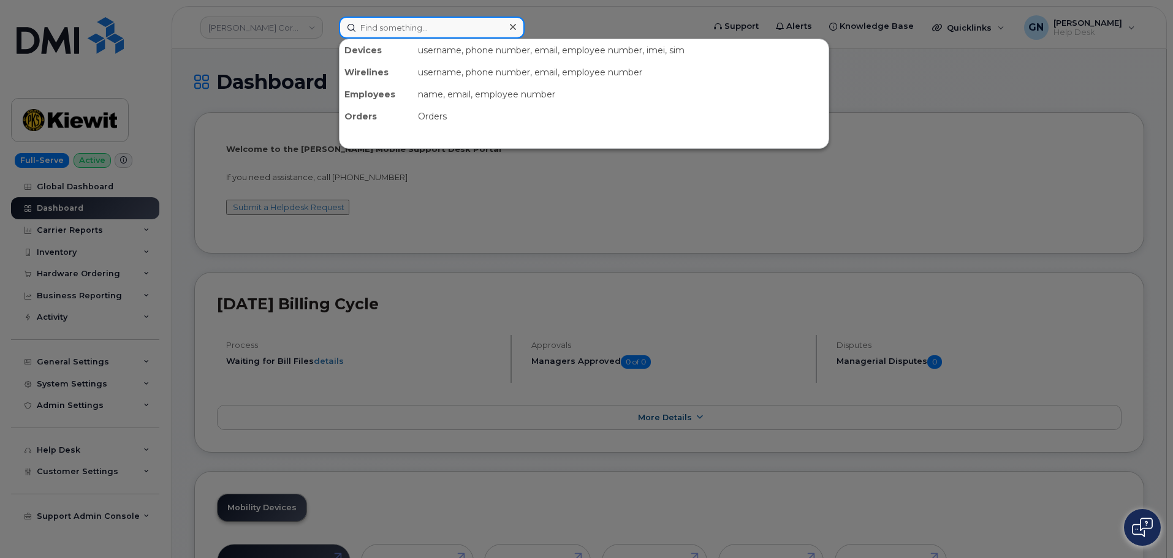
click at [369, 28] on input at bounding box center [432, 28] width 186 height 22
paste input "7318191784"
type input "7318191784"
